Goal: Find specific page/section: Find specific page/section

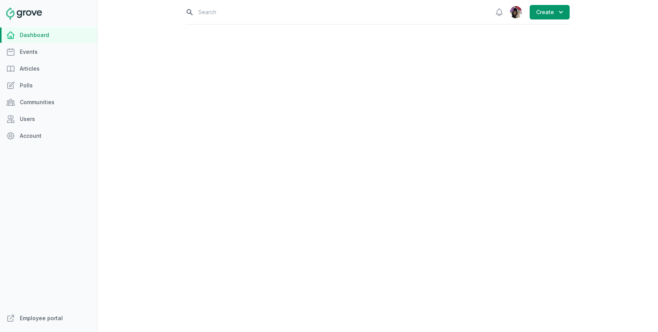
click at [239, 17] on input "text" at bounding box center [335, 12] width 298 height 24
type input "veteran"
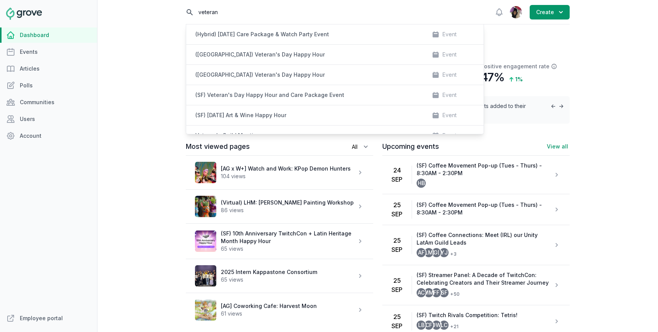
click at [443, 16] on input "veteran" at bounding box center [335, 12] width 298 height 24
click at [222, 12] on input "veteran" at bounding box center [335, 12] width 298 height 24
click at [584, 40] on div "Open sidebar Search veteran (Hybrid) [DATE] Care Package & Watch Party Event Ev…" at bounding box center [378, 166] width 561 height 332
click at [601, 42] on div "Open sidebar Search veteran (Hybrid) [DATE] Care Package & Watch Party Event Ev…" at bounding box center [378, 166] width 561 height 332
click at [194, 11] on input "veteran" at bounding box center [335, 12] width 298 height 24
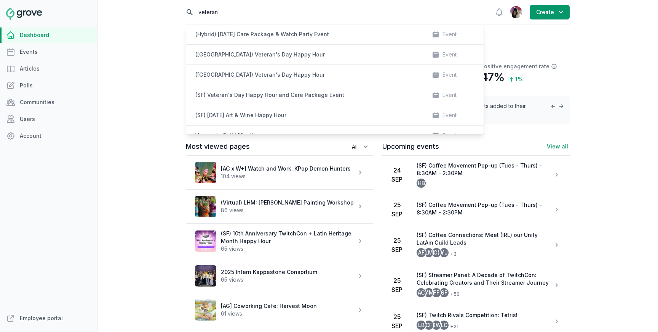
click at [187, 12] on input "veteran" at bounding box center [335, 12] width 298 height 24
click at [220, 16] on input "veteran" at bounding box center [335, 12] width 298 height 24
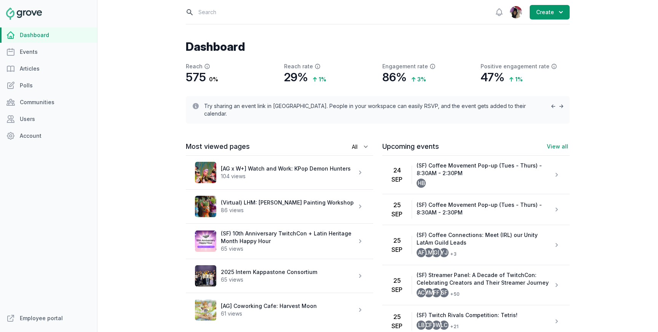
click at [232, 18] on input "text" at bounding box center [335, 12] width 298 height 24
type input "veterans"
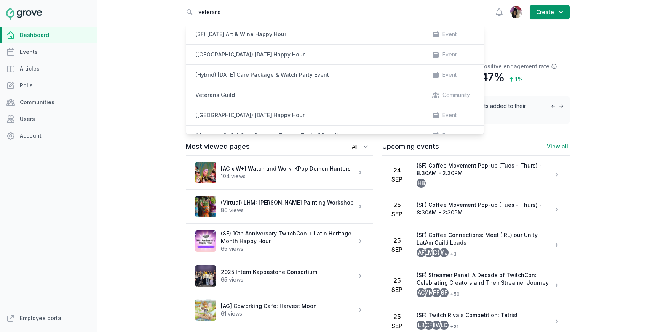
click at [587, 76] on div "Open sidebar Search veterans (SF) [DATE] Art & Wine Happy Hour Event ([GEOGRAPH…" at bounding box center [378, 166] width 561 height 332
click at [132, 202] on div "Open sidebar Search veterans (SF) [DATE] Art & Wine Happy Hour Event ([GEOGRAPH…" at bounding box center [378, 166] width 561 height 332
click at [146, 211] on div "Open sidebar Search veterans (SF) [DATE] Art & Wine Happy Hour Event ([GEOGRAPH…" at bounding box center [378, 166] width 561 height 332
click at [336, 6] on input "veterans" at bounding box center [335, 12] width 298 height 24
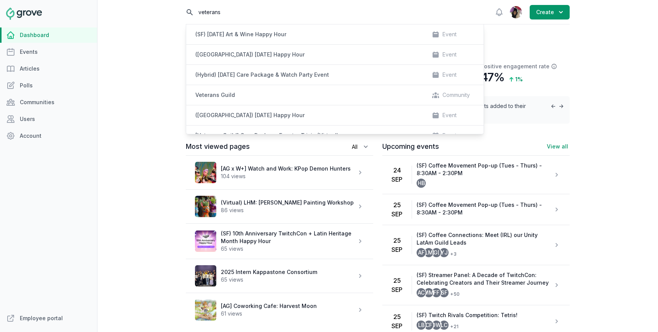
click at [336, 6] on input "veterans" at bounding box center [335, 12] width 298 height 24
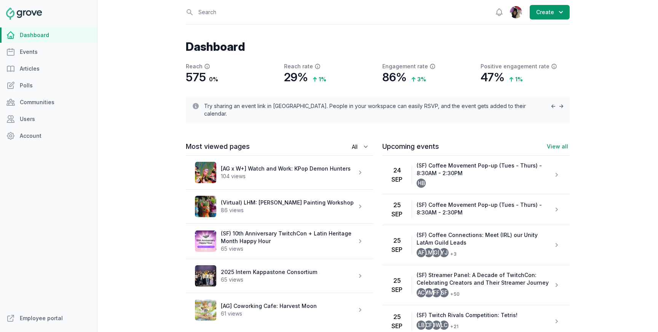
click at [152, 191] on div "Open sidebar Search View notifications Open user menu Create Dashboard Reach 57…" at bounding box center [378, 166] width 561 height 332
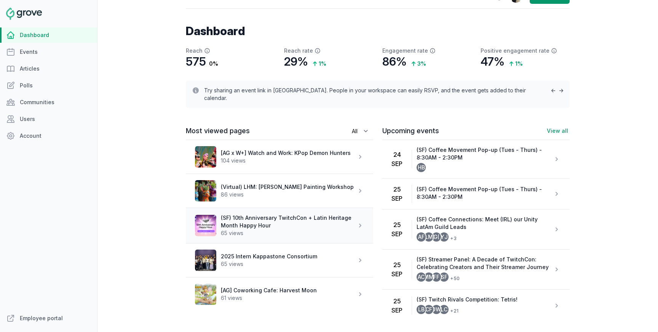
scroll to position [22, 0]
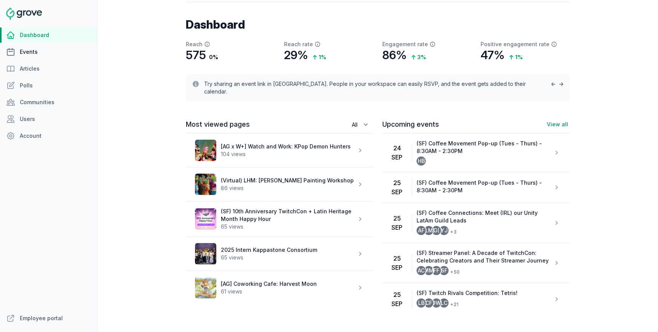
click at [40, 48] on link "Events" at bounding box center [48, 51] width 97 height 15
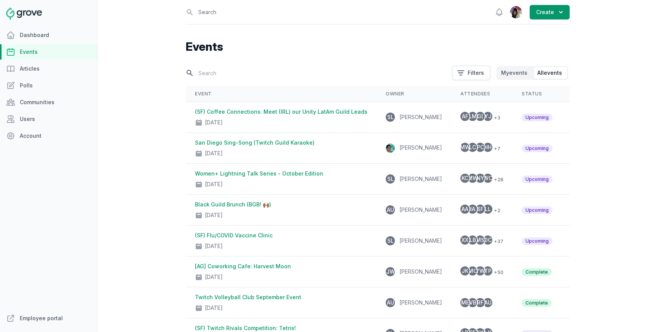
click at [232, 76] on input "text" at bounding box center [317, 72] width 262 height 13
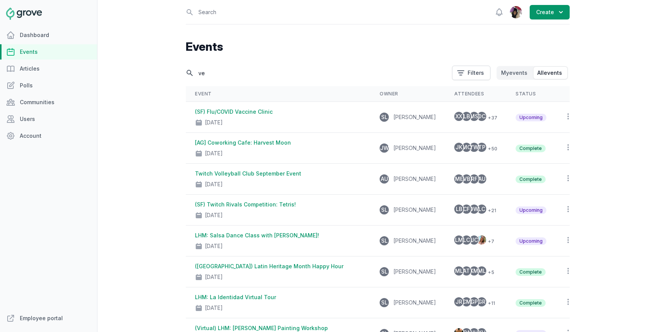
click at [226, 74] on input "ve" at bounding box center [317, 72] width 262 height 13
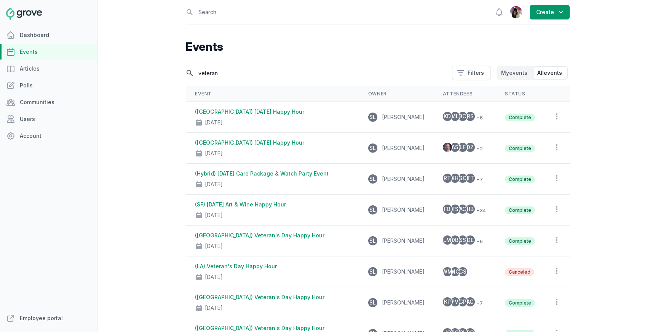
type input "veteran"
